Goal: Task Accomplishment & Management: Use online tool/utility

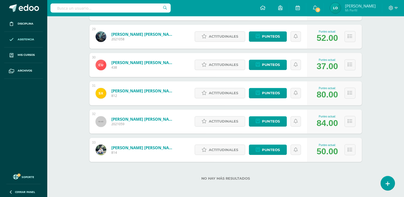
click at [19, 41] on span "Asistencia" at bounding box center [26, 39] width 17 height 4
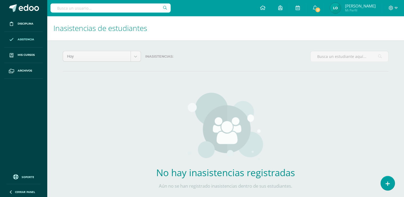
click at [383, 176] on div "No hay inasistencias registradas Aún no se han registrado inasistencias dentro …" at bounding box center [226, 144] width 326 height 124
click at [388, 185] on icon at bounding box center [387, 184] width 5 height 6
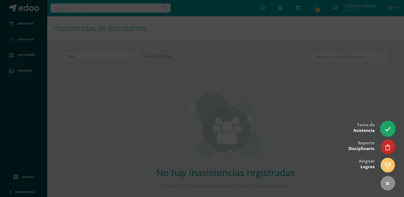
click at [386, 128] on icon at bounding box center [388, 129] width 6 height 6
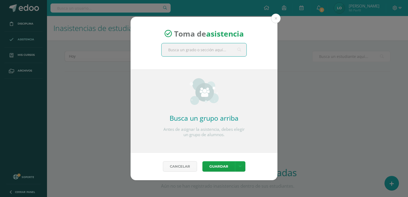
click at [186, 43] on input "text" at bounding box center [204, 49] width 85 height 13
type input "cuarto b"
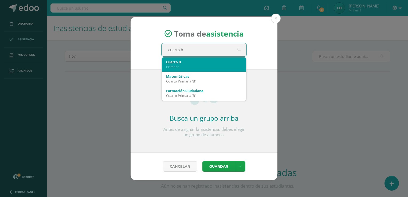
click at [175, 63] on div "Cuarto B" at bounding box center [204, 62] width 76 height 5
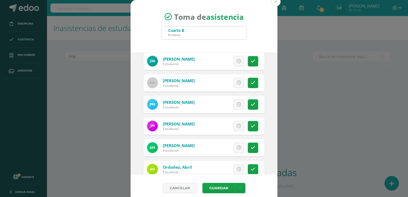
scroll to position [350, 0]
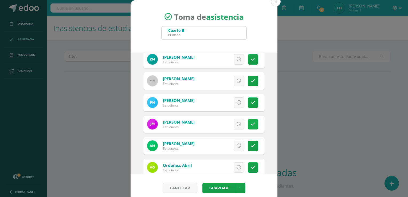
click at [248, 123] on link at bounding box center [253, 124] width 10 height 10
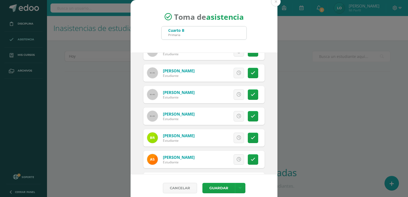
scroll to position [490, 0]
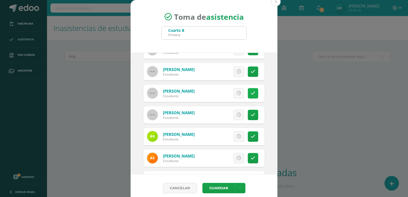
click at [251, 93] on icon at bounding box center [253, 93] width 5 height 5
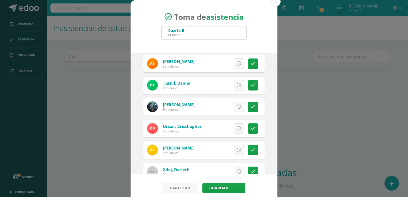
scroll to position [575, 0]
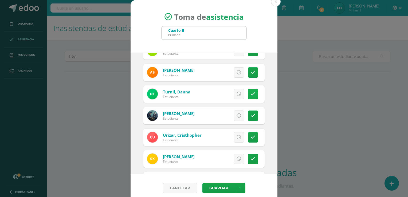
click at [251, 92] on icon at bounding box center [253, 94] width 5 height 5
click at [218, 187] on button "Guardar" at bounding box center [218, 188] width 33 height 10
